Goal: Find specific page/section: Find specific page/section

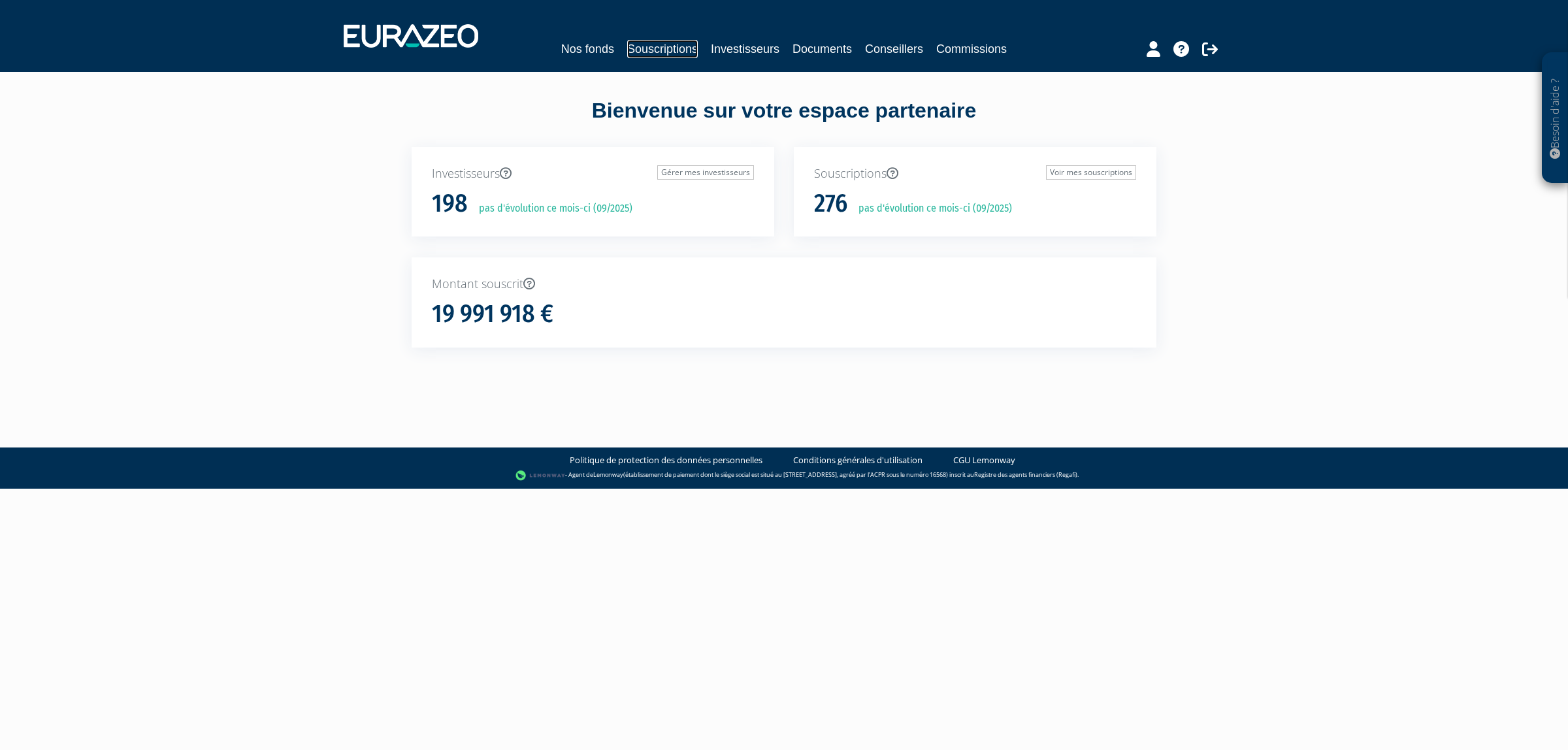
click at [634, 53] on link "Souscriptions" at bounding box center [662, 48] width 71 height 18
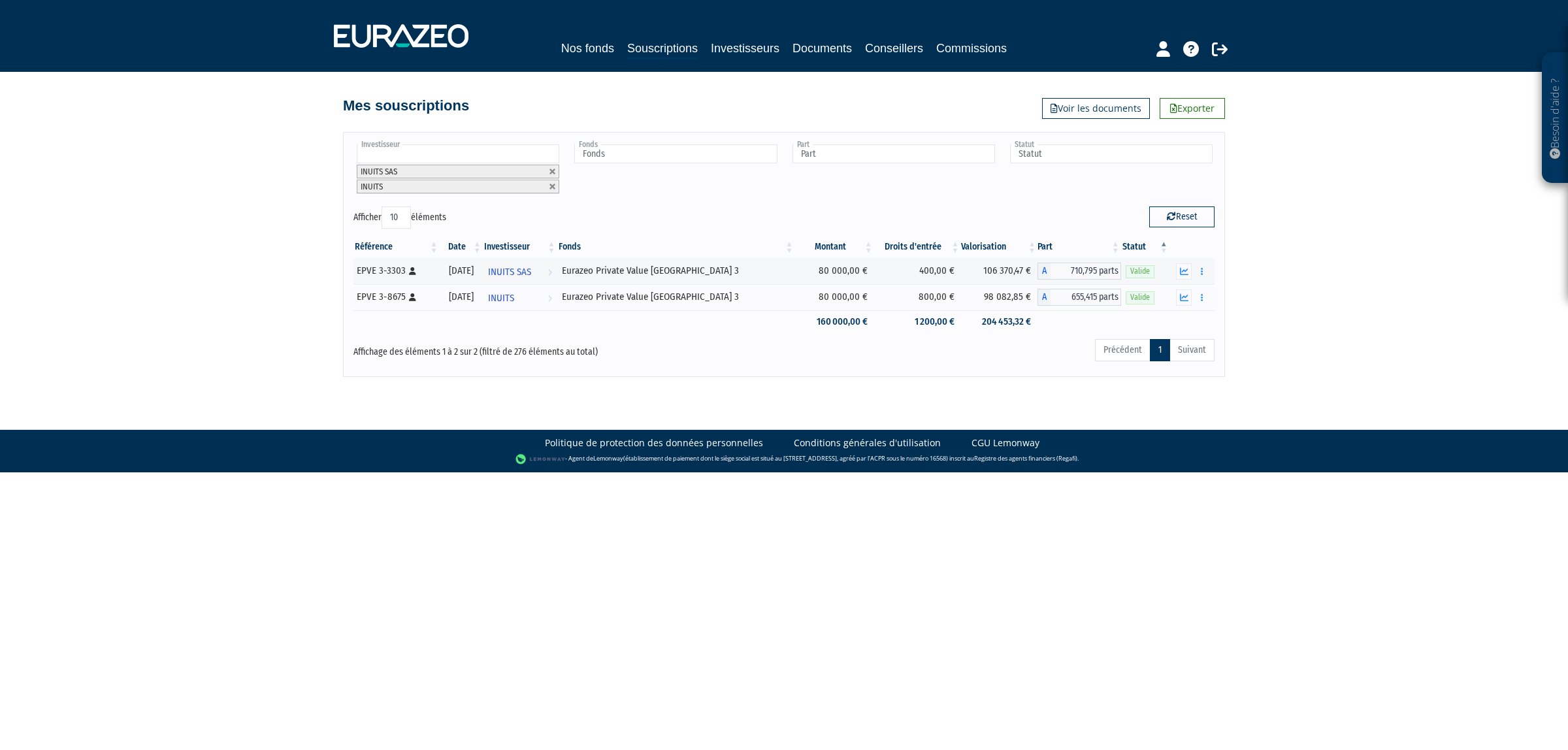
click at [556, 173] on li "INUITS SAS" at bounding box center [457, 171] width 202 height 14
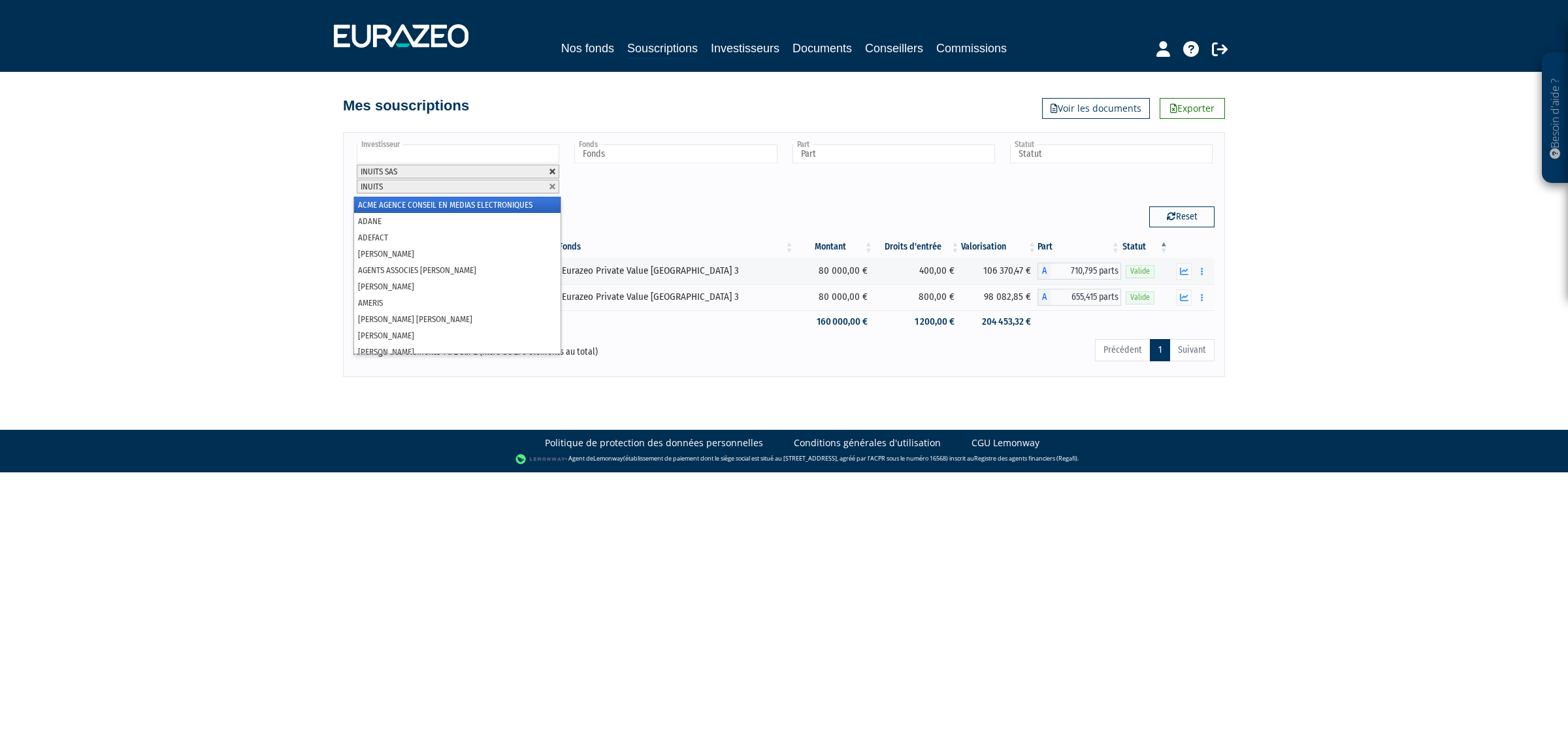
click at [553, 174] on link at bounding box center [552, 171] width 8 height 8
click at [553, 183] on link at bounding box center [552, 186] width 8 height 8
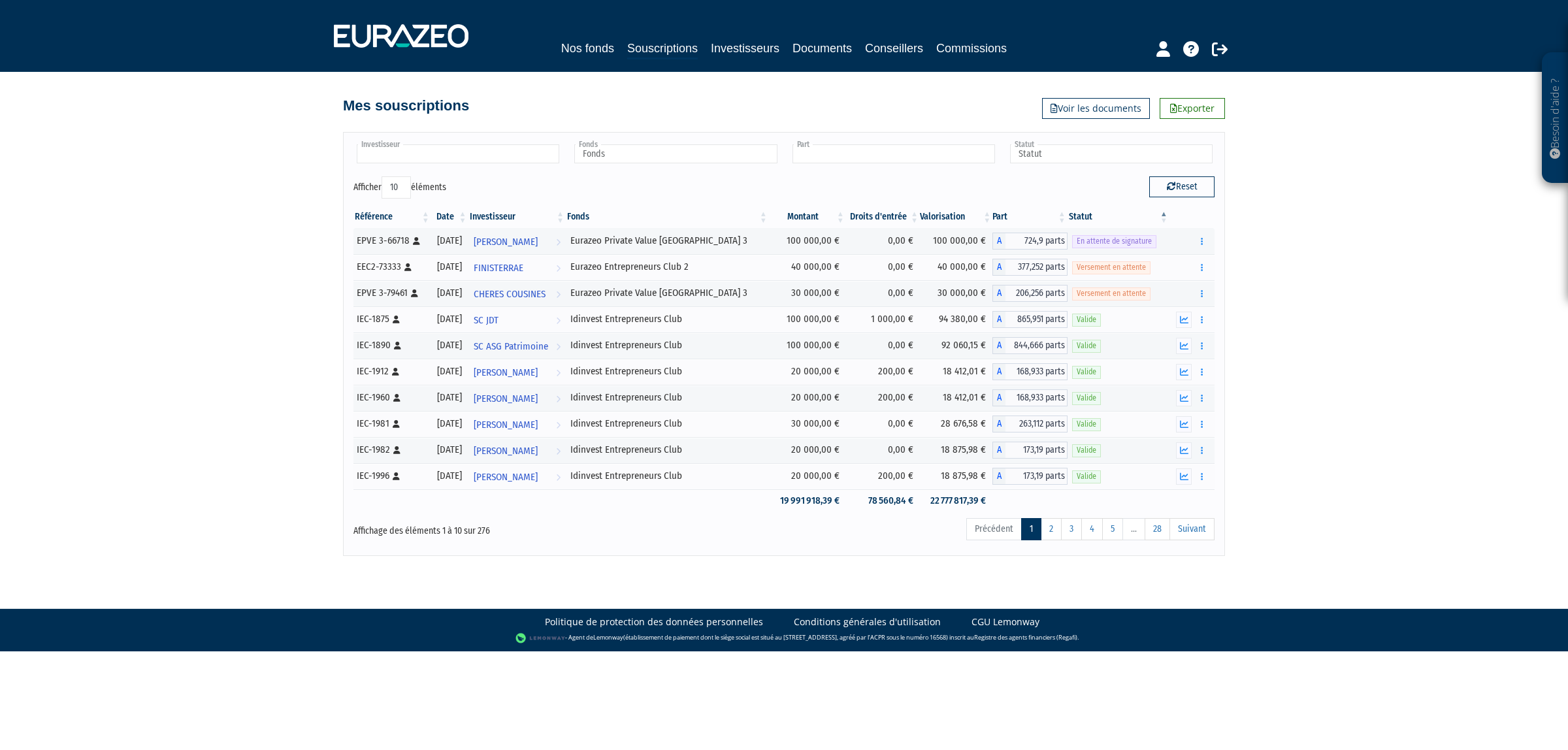
click at [887, 158] on input "text" at bounding box center [893, 154] width 202 height 19
type input "Investisseur"
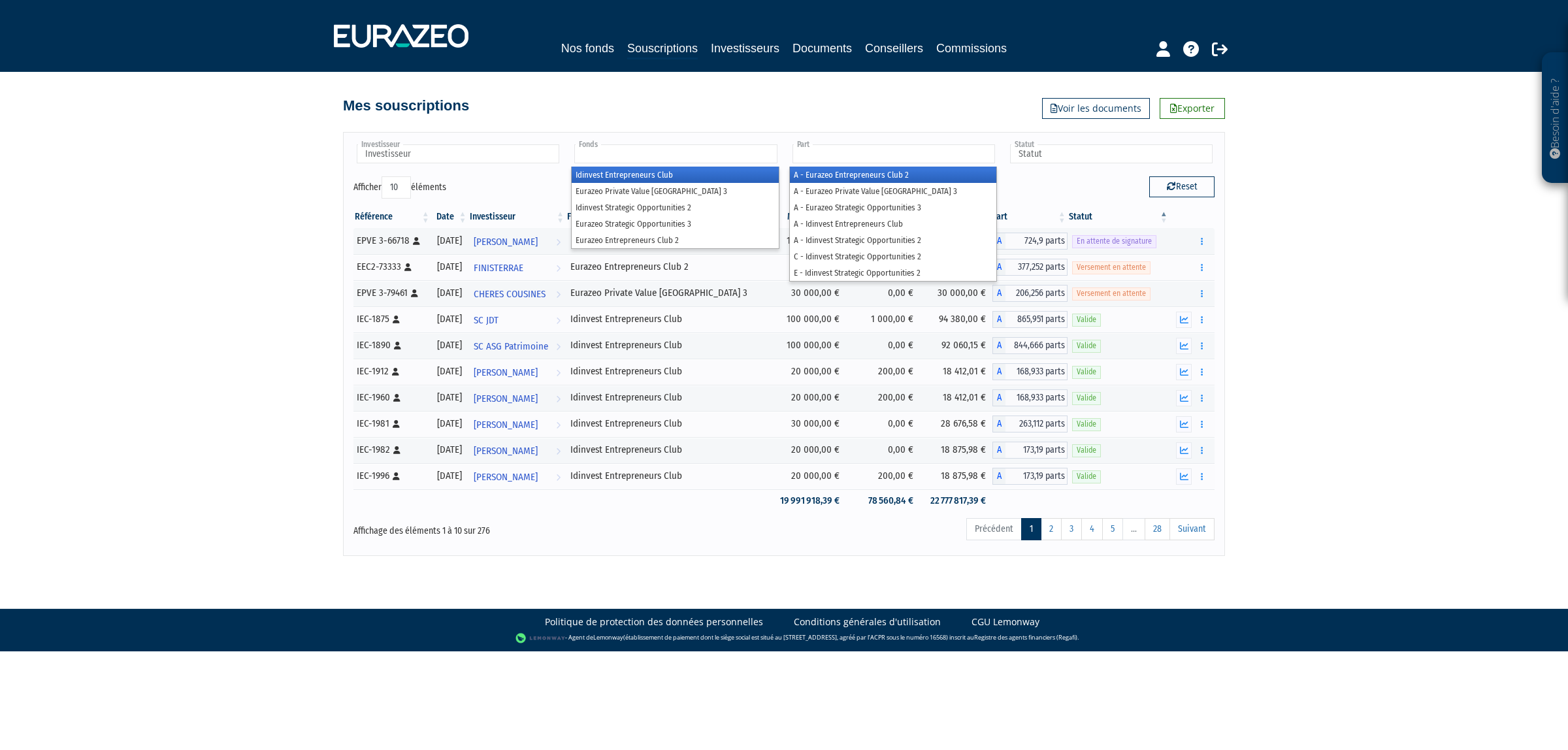
click at [732, 152] on input "text" at bounding box center [675, 154] width 202 height 19
type input "Part"
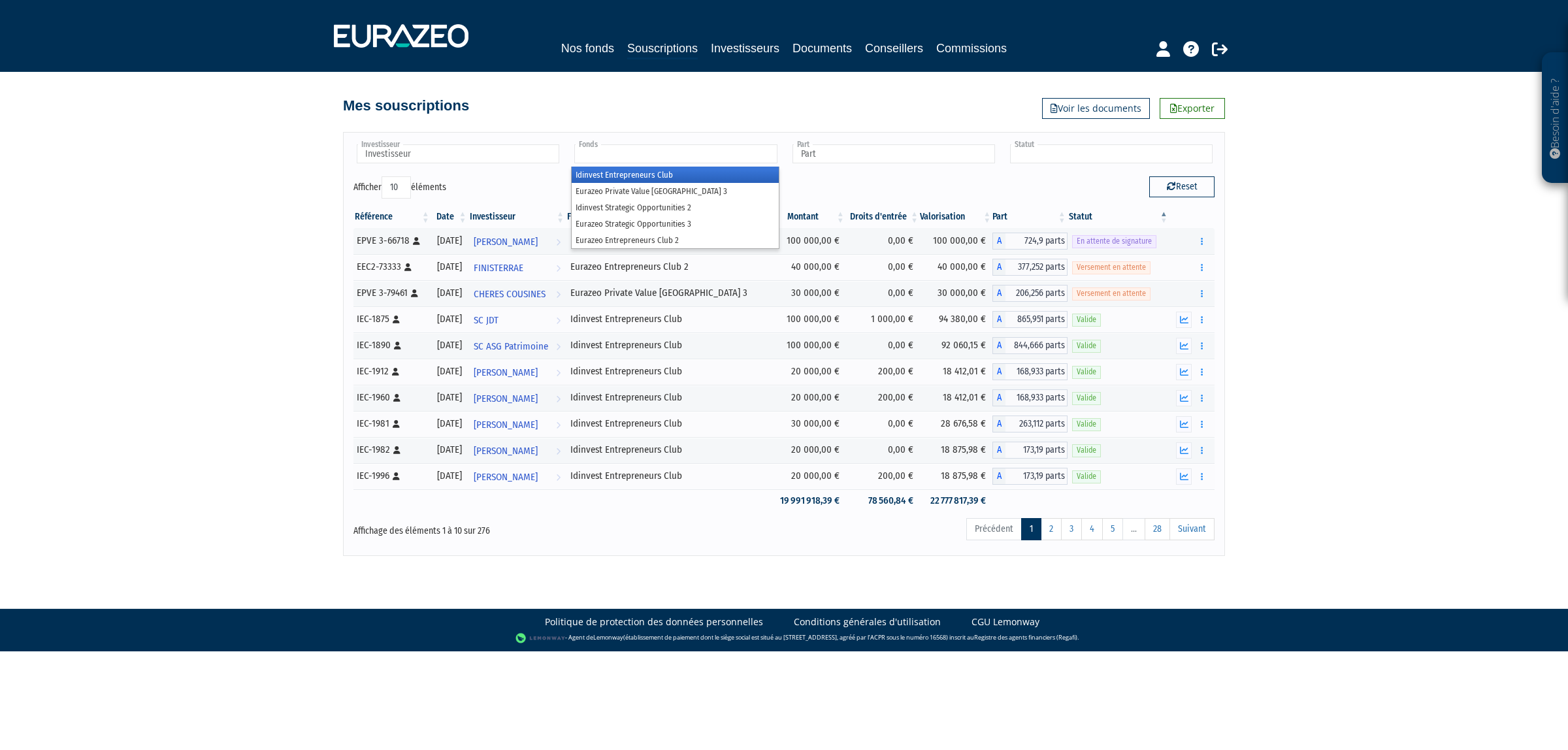
click at [1024, 158] on input "text" at bounding box center [1111, 154] width 202 height 19
type input "Fonds"
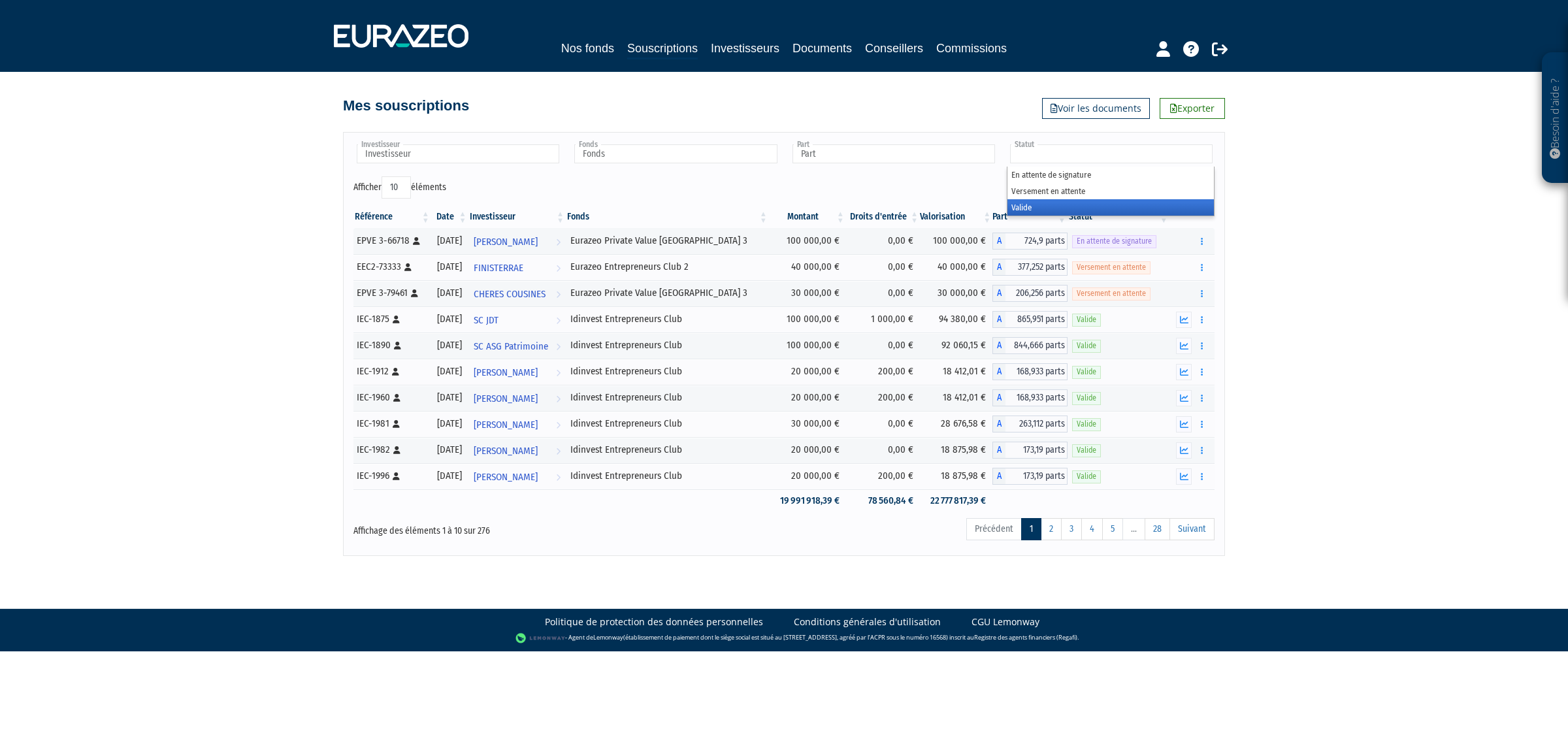
click at [1032, 202] on li "Valide" at bounding box center [1111, 207] width 207 height 16
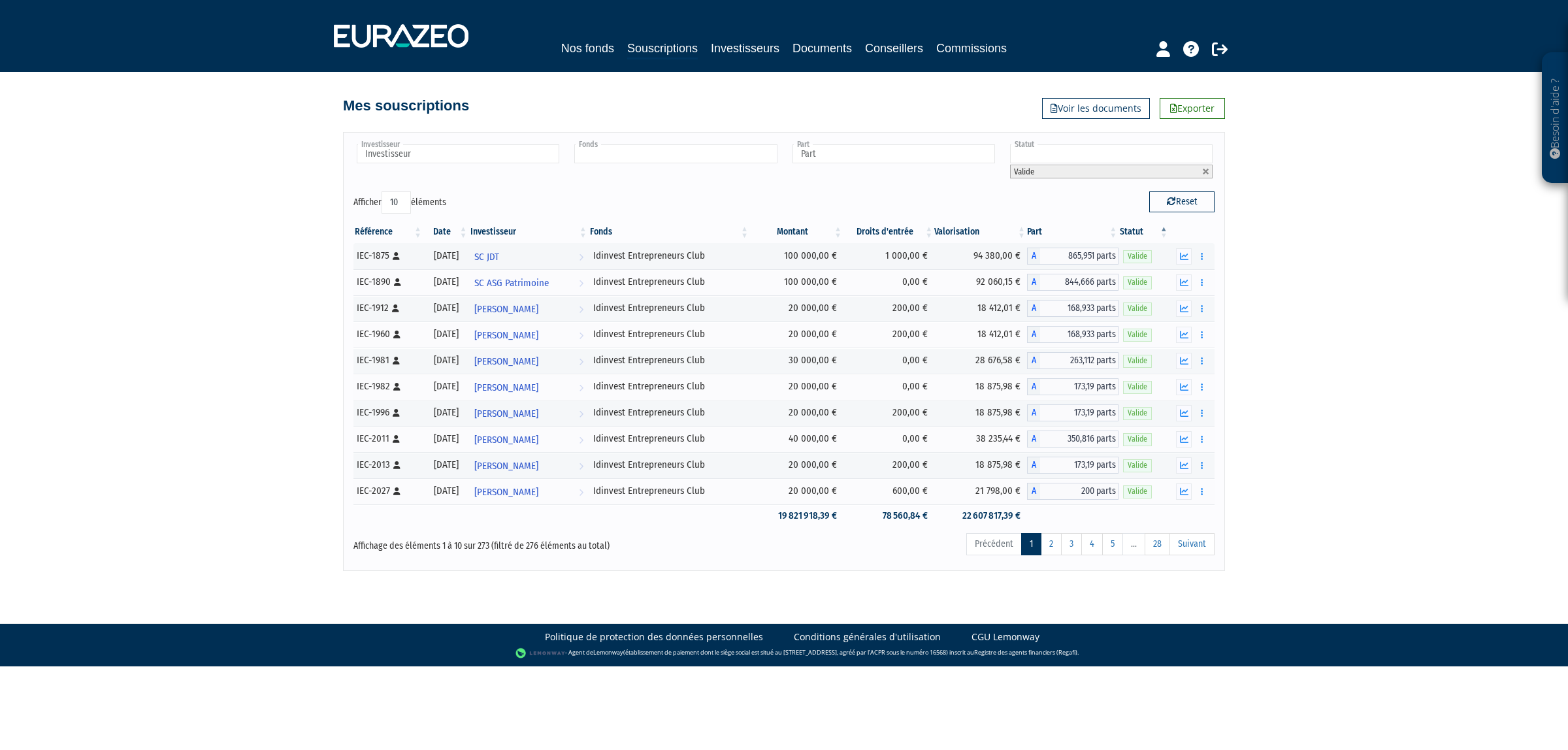
click at [710, 151] on input "text" at bounding box center [675, 154] width 202 height 19
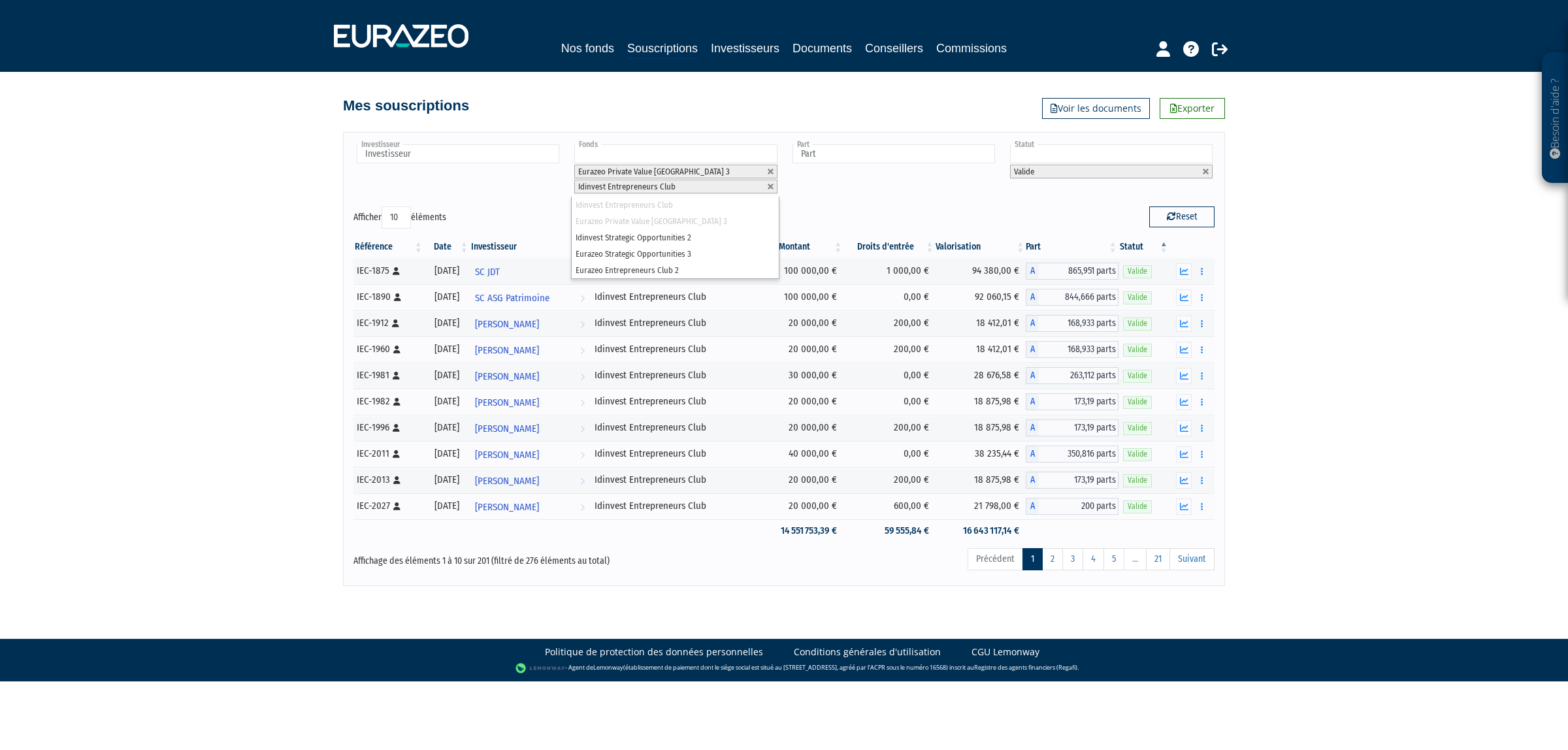
click at [1403, 277] on div "Besoin d'aide ? × J'ai besoin d'aide Si vous avez une question à propos du fonc…" at bounding box center [784, 293] width 1568 height 586
click at [1199, 116] on link "Exporter" at bounding box center [1193, 108] width 65 height 21
click at [493, 153] on input "text" at bounding box center [457, 154] width 202 height 19
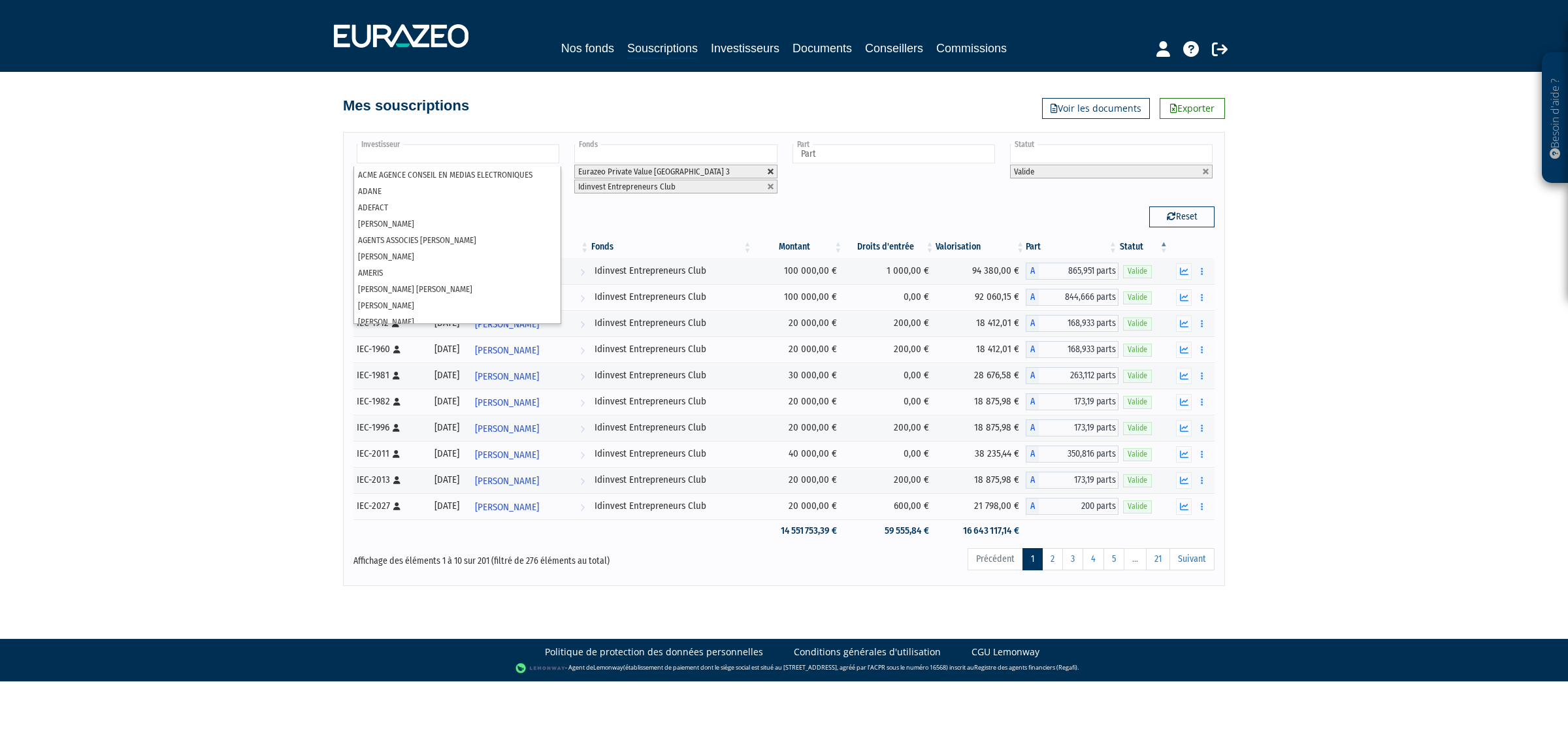
click at [772, 173] on link at bounding box center [771, 171] width 8 height 8
click at [772, 183] on link at bounding box center [771, 186] width 8 height 8
type input "Fonds"
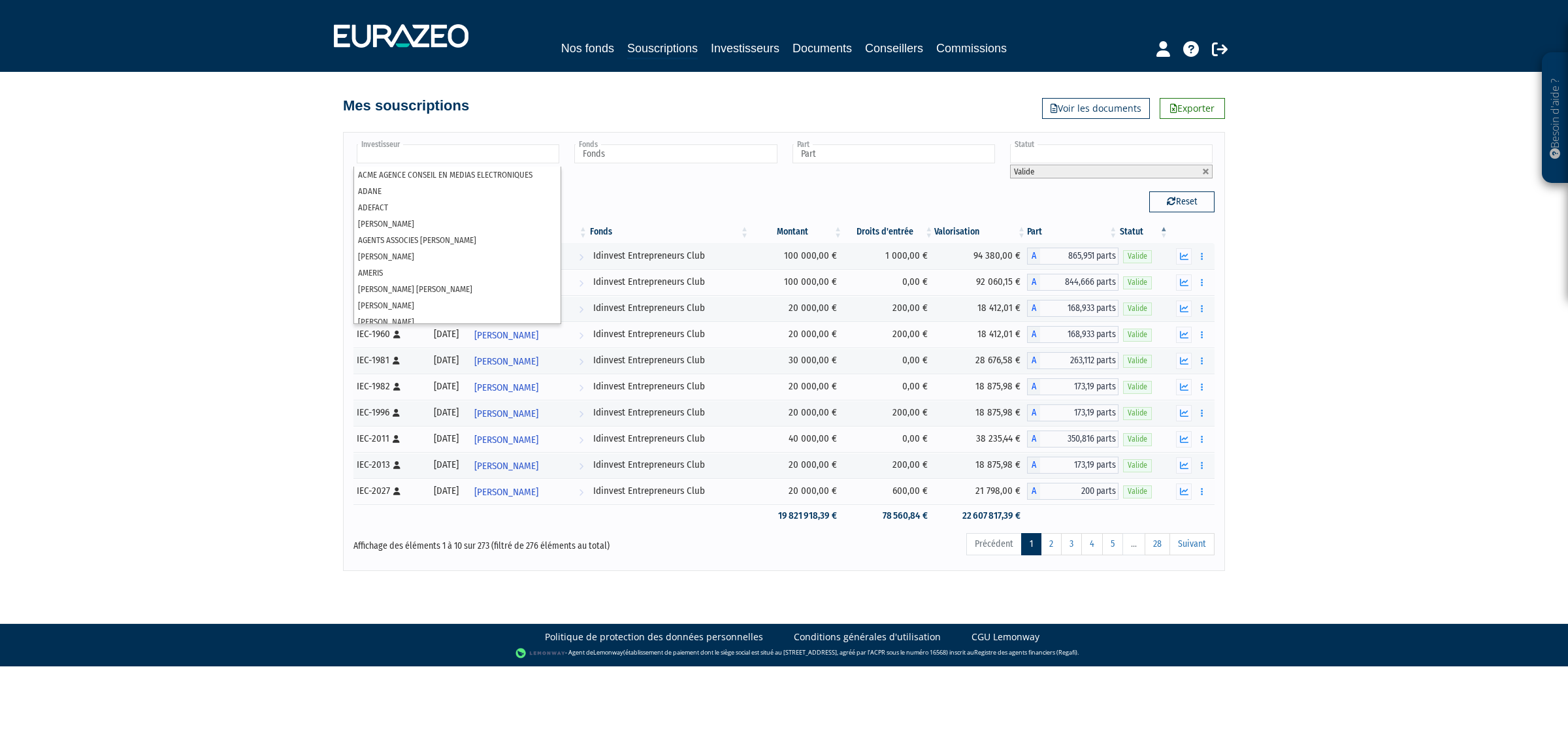
click at [815, 200] on div "Reset" at bounding box center [1003, 204] width 440 height 26
type input "Investisseur"
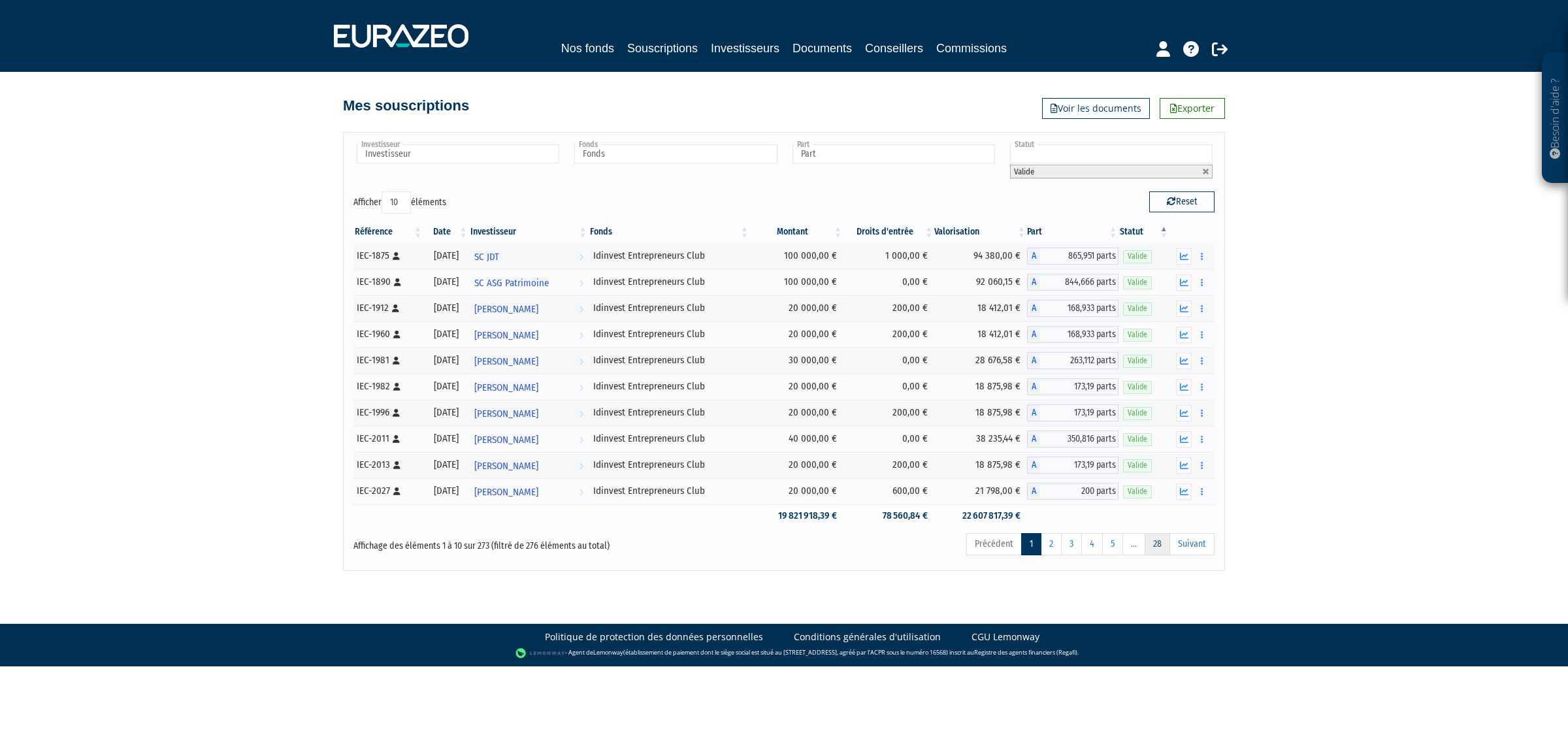
click at [1155, 536] on link "28" at bounding box center [1157, 544] width 26 height 22
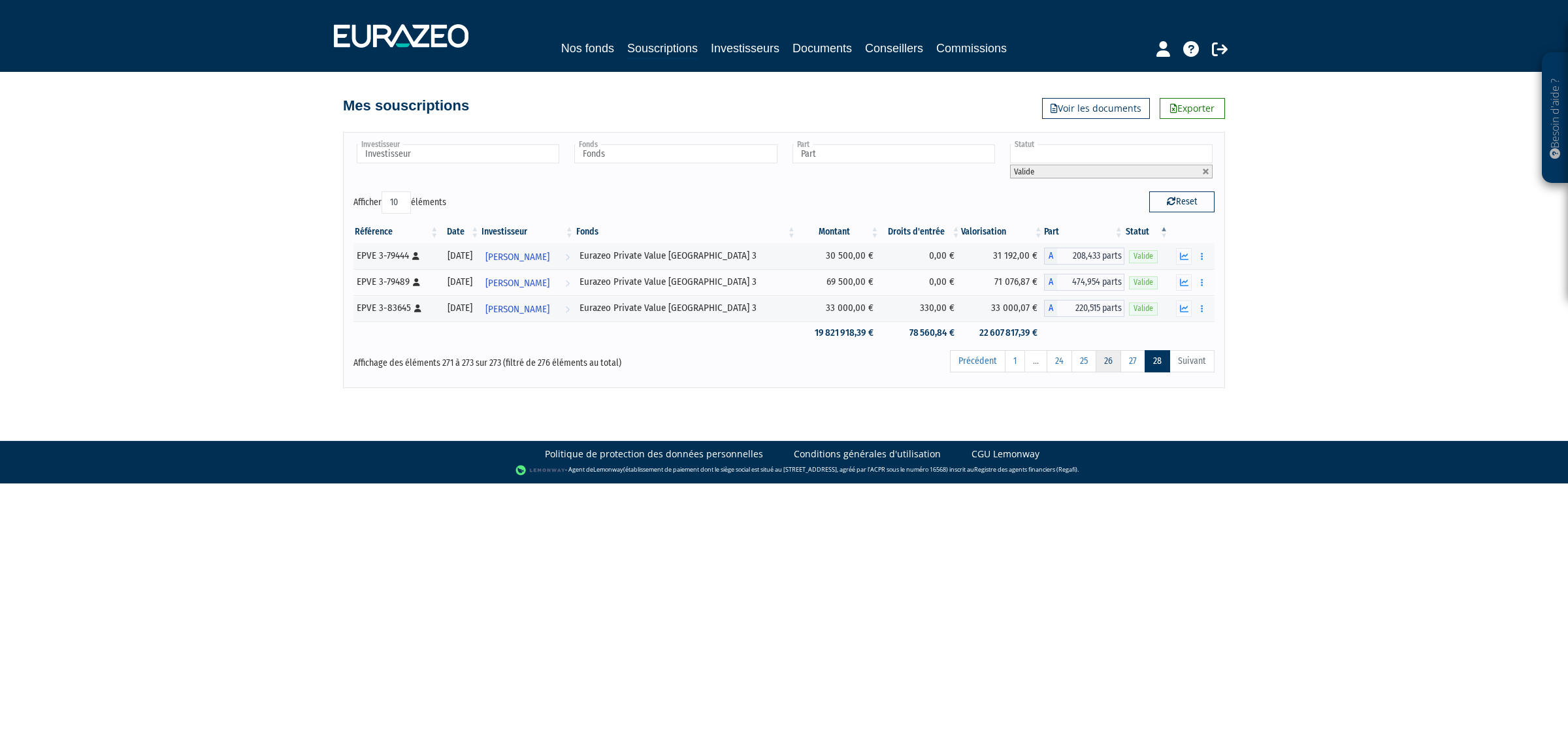
click at [1107, 362] on link "26" at bounding box center [1108, 362] width 26 height 22
